Goal: Find specific page/section: Find specific page/section

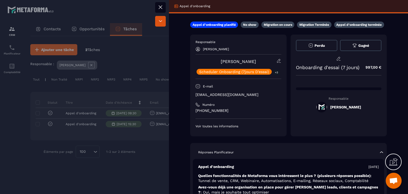
drag, startPoint x: 263, startPoint y: 59, endPoint x: 219, endPoint y: 64, distance: 44.4
click at [219, 64] on div "[PERSON_NAME] Scheduler Onboarding (7jours D'essai) +3" at bounding box center [239, 66] width 86 height 16
copy link "[PERSON_NAME]"
